Goal: Check status: Check status

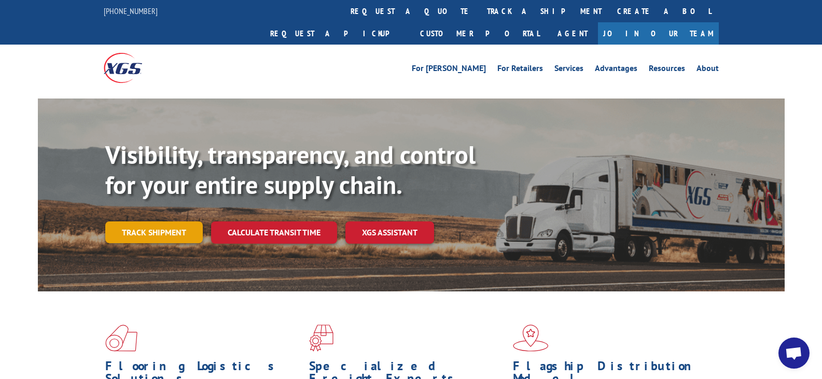
click at [166, 222] on link "Track shipment" at bounding box center [154, 233] width 98 height 22
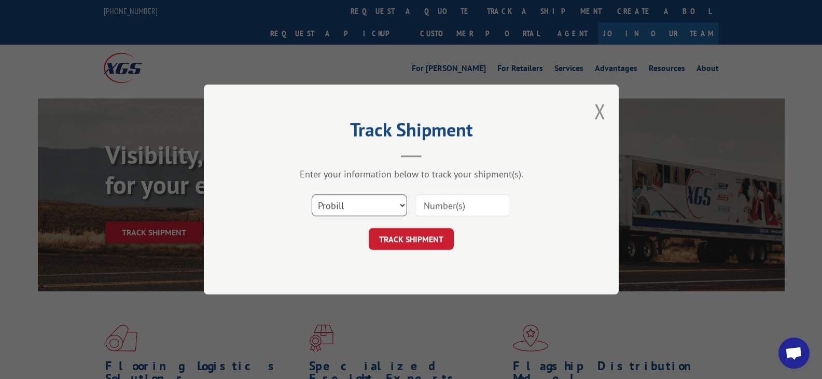
drag, startPoint x: 358, startPoint y: 205, endPoint x: 347, endPoint y: 201, distance: 12.1
click at [358, 201] on select "Select category... Probill BOL PO" at bounding box center [359, 206] width 95 height 22
click at [312, 195] on select "Select category... Probill BOL PO" at bounding box center [359, 206] width 95 height 22
click at [420, 207] on input at bounding box center [462, 206] width 95 height 22
type input "6100052300"
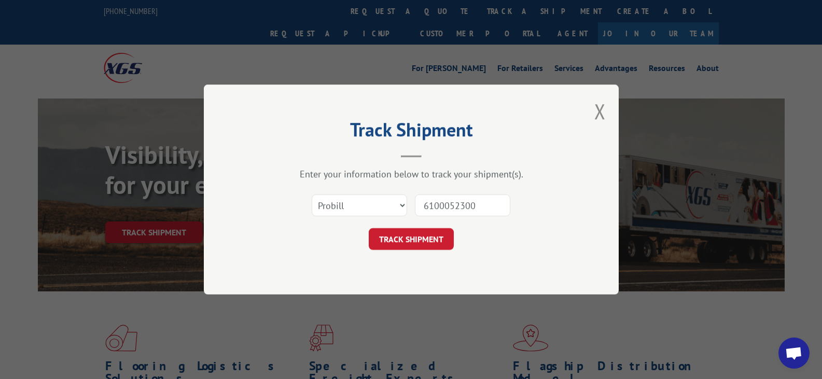
click button "TRACK SHIPMENT" at bounding box center [411, 239] width 85 height 22
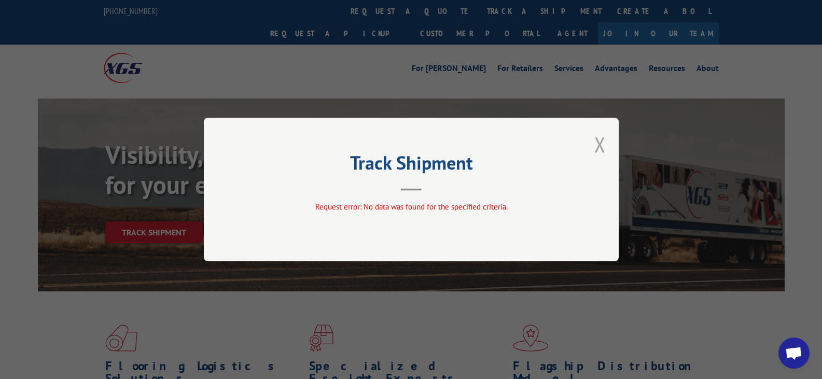
click at [598, 145] on button "Close modal" at bounding box center [600, 145] width 11 height 28
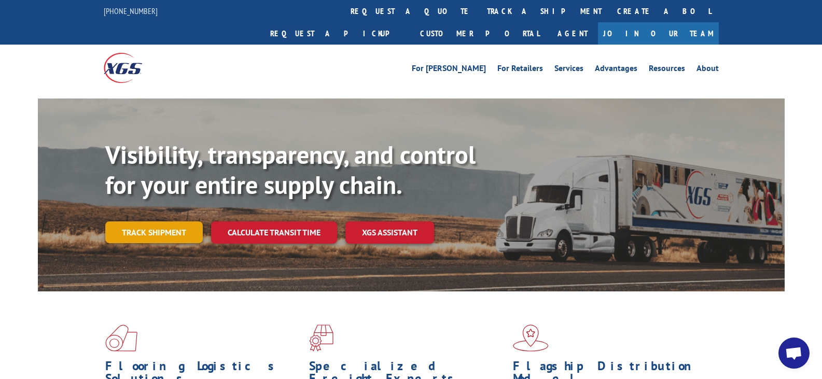
click at [141, 222] on link "Track shipment" at bounding box center [154, 233] width 98 height 22
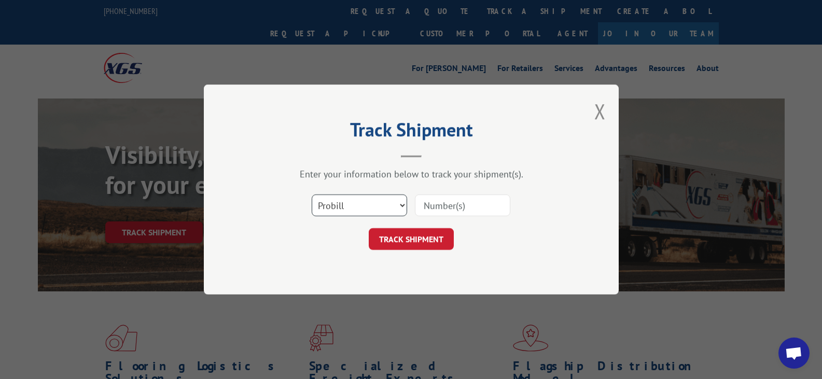
click at [388, 201] on select "Select category... Probill BOL PO" at bounding box center [359, 206] width 95 height 22
select select "bol"
click at [312, 195] on select "Select category... Probill BOL PO" at bounding box center [359, 206] width 95 height 22
click at [473, 209] on input at bounding box center [462, 206] width 95 height 22
type input "6100052300"
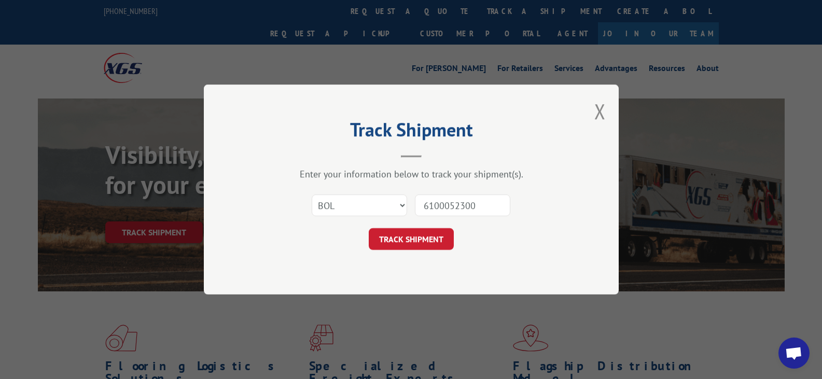
click button "TRACK SHIPMENT" at bounding box center [411, 239] width 85 height 22
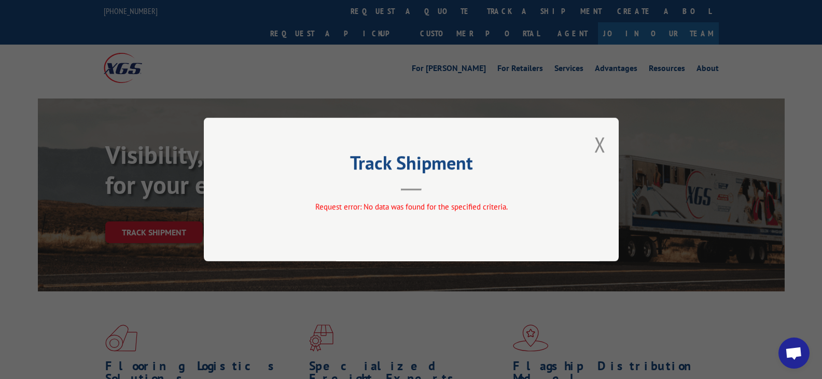
click at [603, 142] on button "Close modal" at bounding box center [600, 145] width 11 height 28
